Goal: Information Seeking & Learning: Learn about a topic

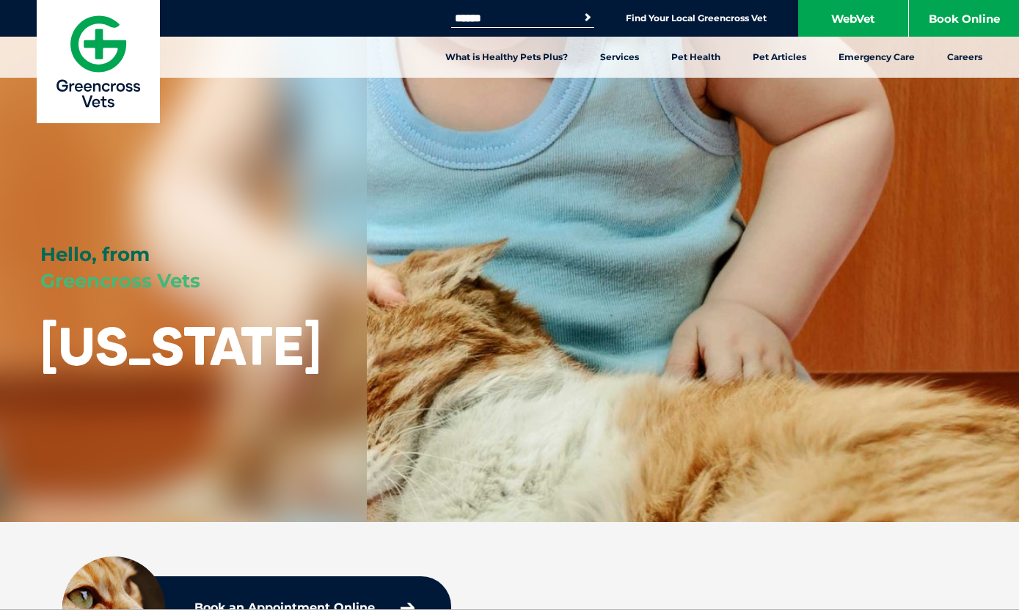
click at [512, 23] on input "Search for:" at bounding box center [513, 18] width 125 height 12
click at [505, 16] on input "Search for:" at bounding box center [513, 18] width 125 height 12
type input "**********"
click at [585, 18] on button "Search" at bounding box center [587, 17] width 15 height 15
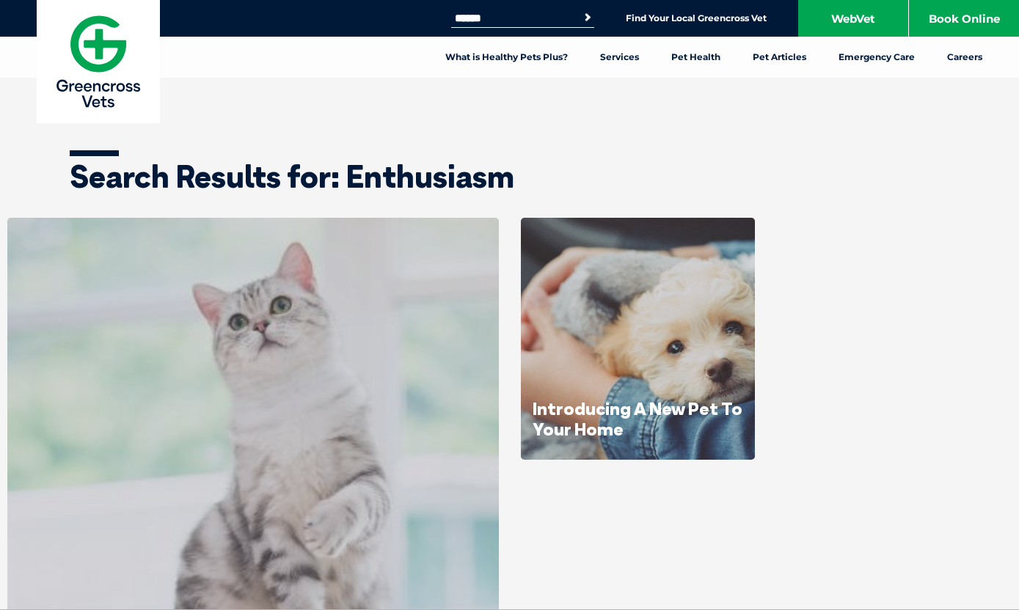
click at [520, 12] on input "Search for:" at bounding box center [513, 18] width 125 height 12
click at [509, 22] on input "Search for:" at bounding box center [513, 18] width 125 height 12
click at [522, 23] on input "Search for:" at bounding box center [513, 18] width 125 height 12
click at [499, 18] on input "Search for:" at bounding box center [513, 18] width 125 height 12
type input "**********"
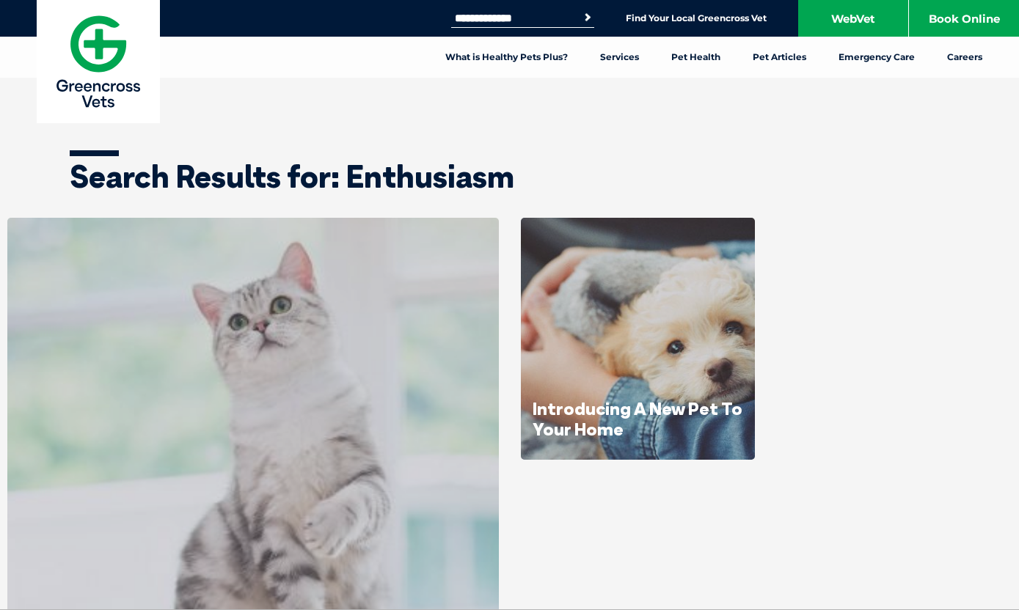
click at [585, 18] on button "Search" at bounding box center [587, 17] width 15 height 15
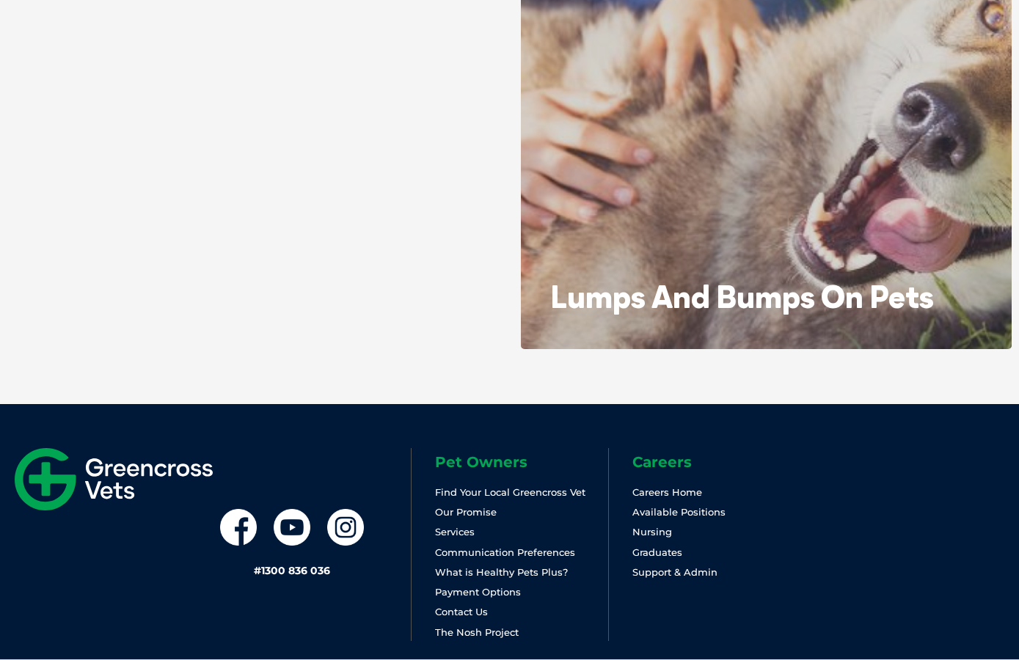
scroll to position [1010, 0]
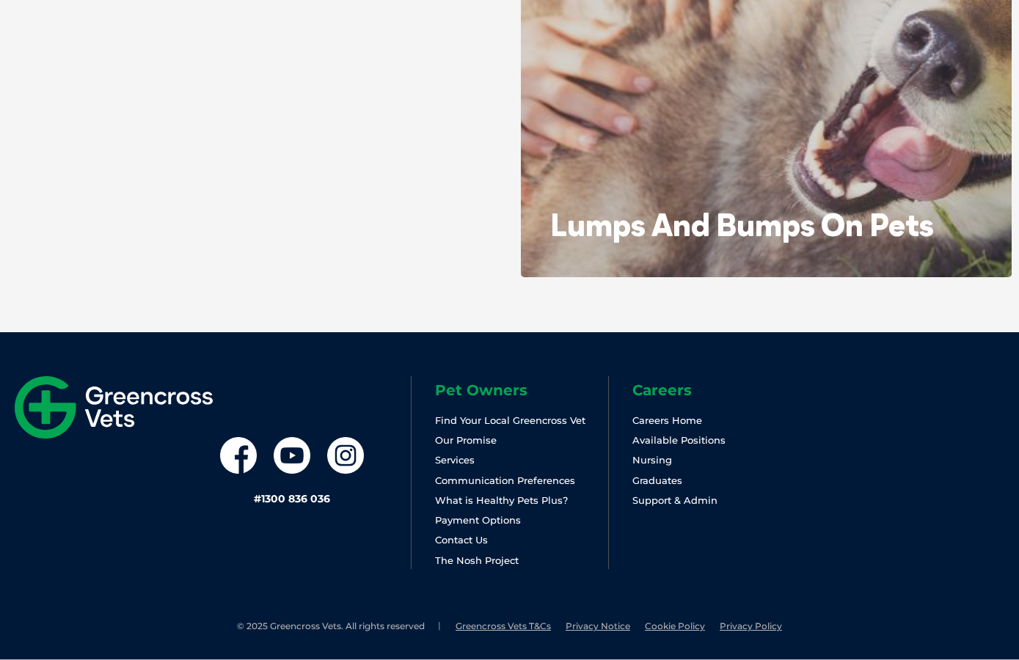
click at [445, 459] on link "Services" at bounding box center [455, 460] width 40 height 12
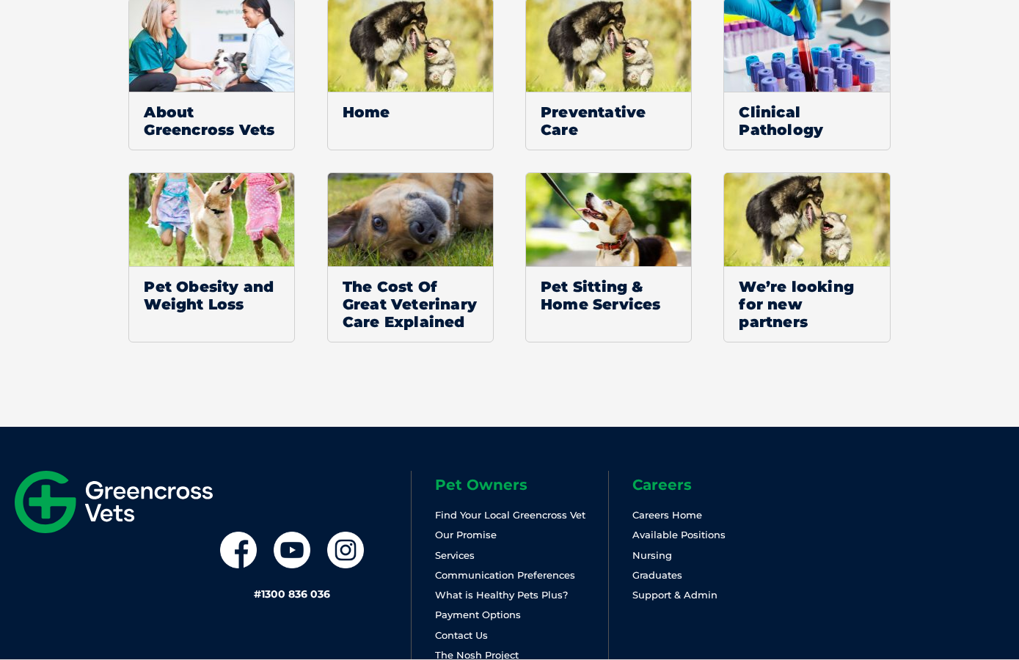
scroll to position [1283, 0]
click at [364, 132] on span "Home" at bounding box center [410, 112] width 165 height 40
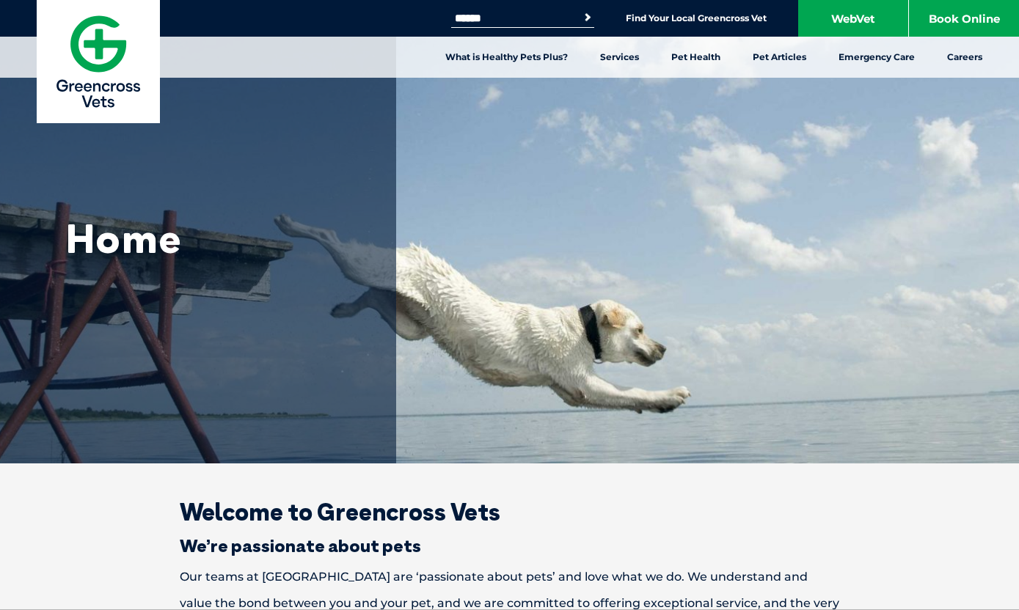
click at [884, 62] on link "Emergency Care" at bounding box center [876, 57] width 109 height 41
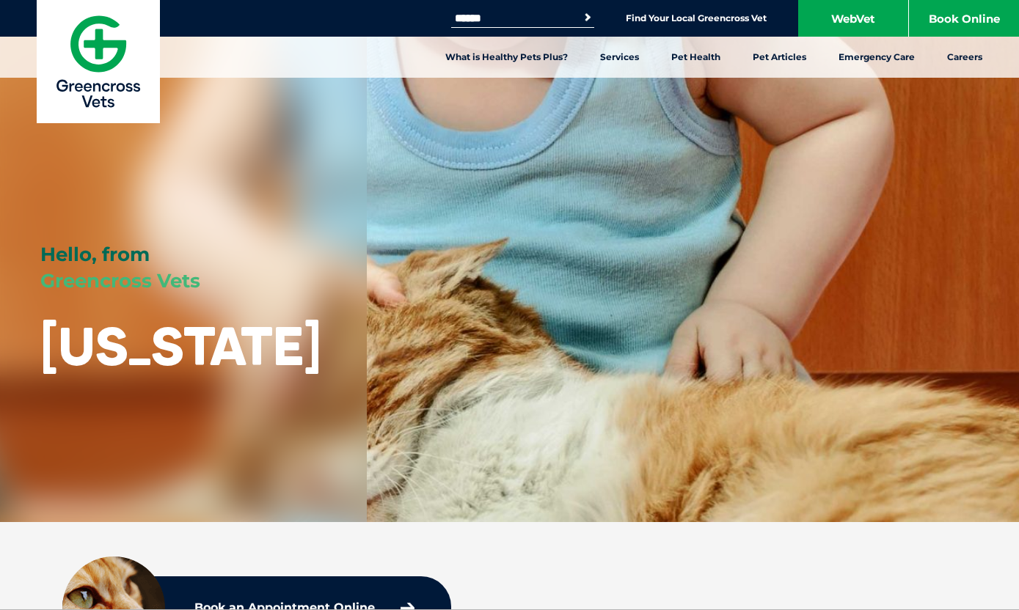
click at [7, 7] on link "Veterinary Advisory Panel" at bounding box center [660, 244] width 125 height 12
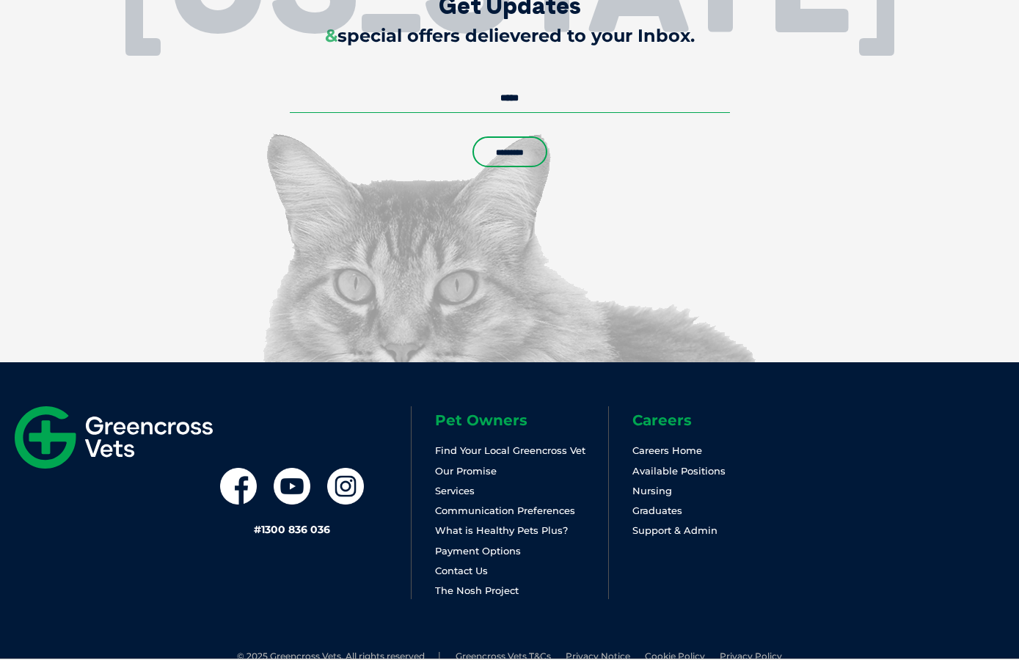
scroll to position [6271, 0]
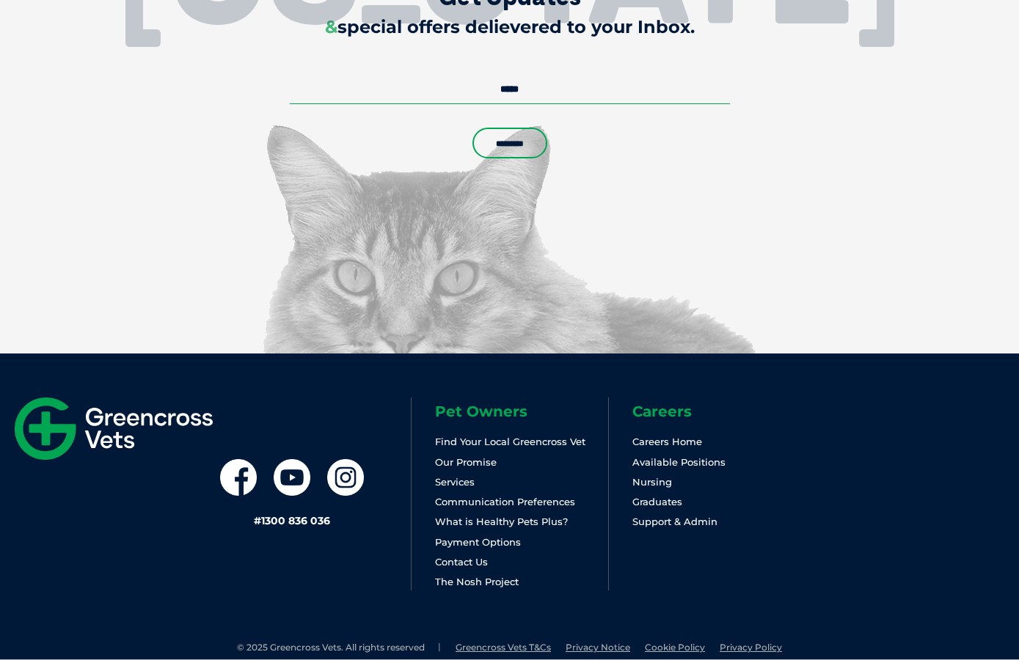
click at [7, 7] on link "Payment Options" at bounding box center [478, 542] width 86 height 12
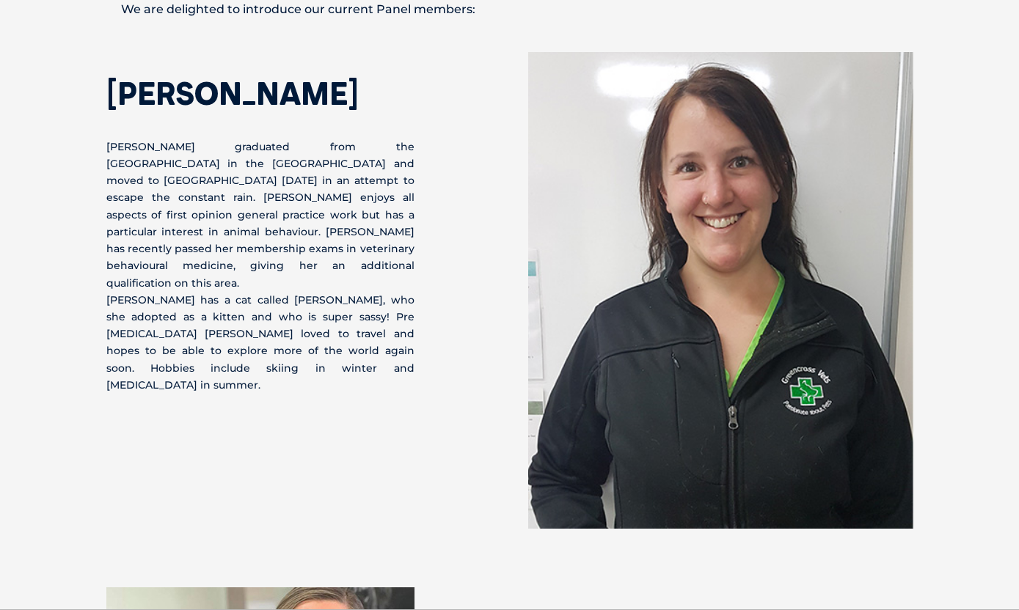
scroll to position [818, 0]
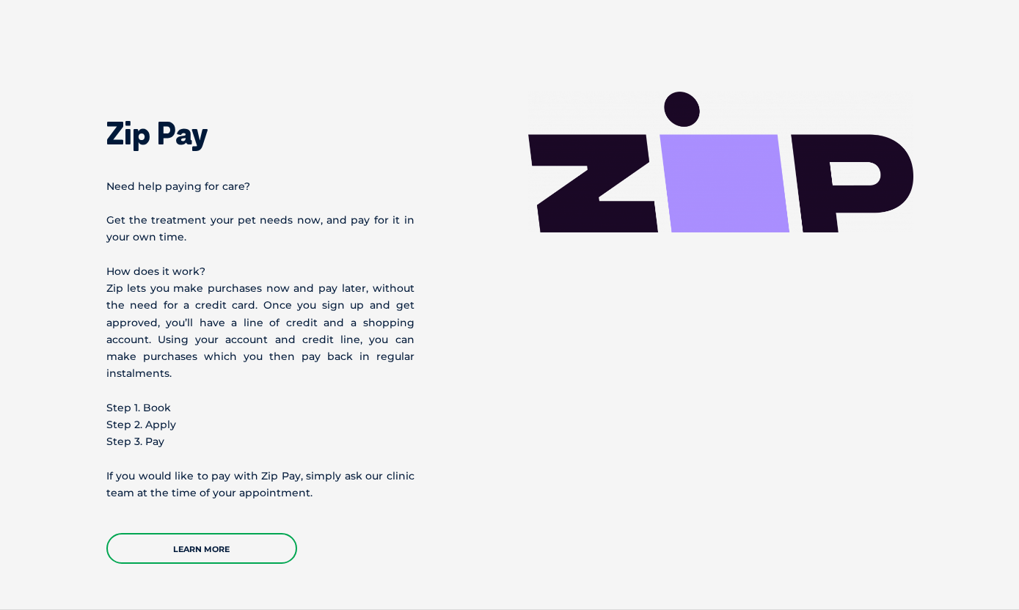
scroll to position [1290, 0]
